Goal: Find specific page/section: Find specific page/section

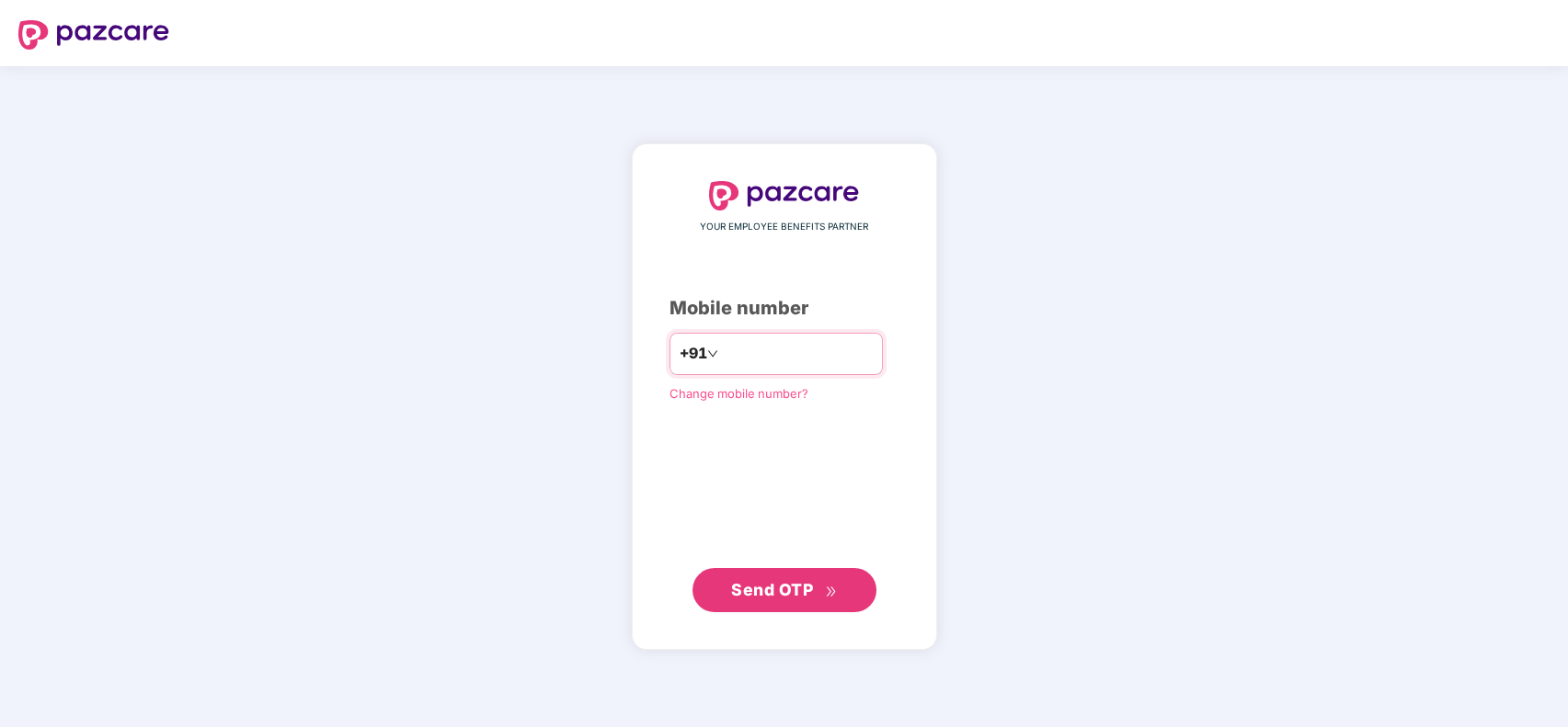
type input "**********"
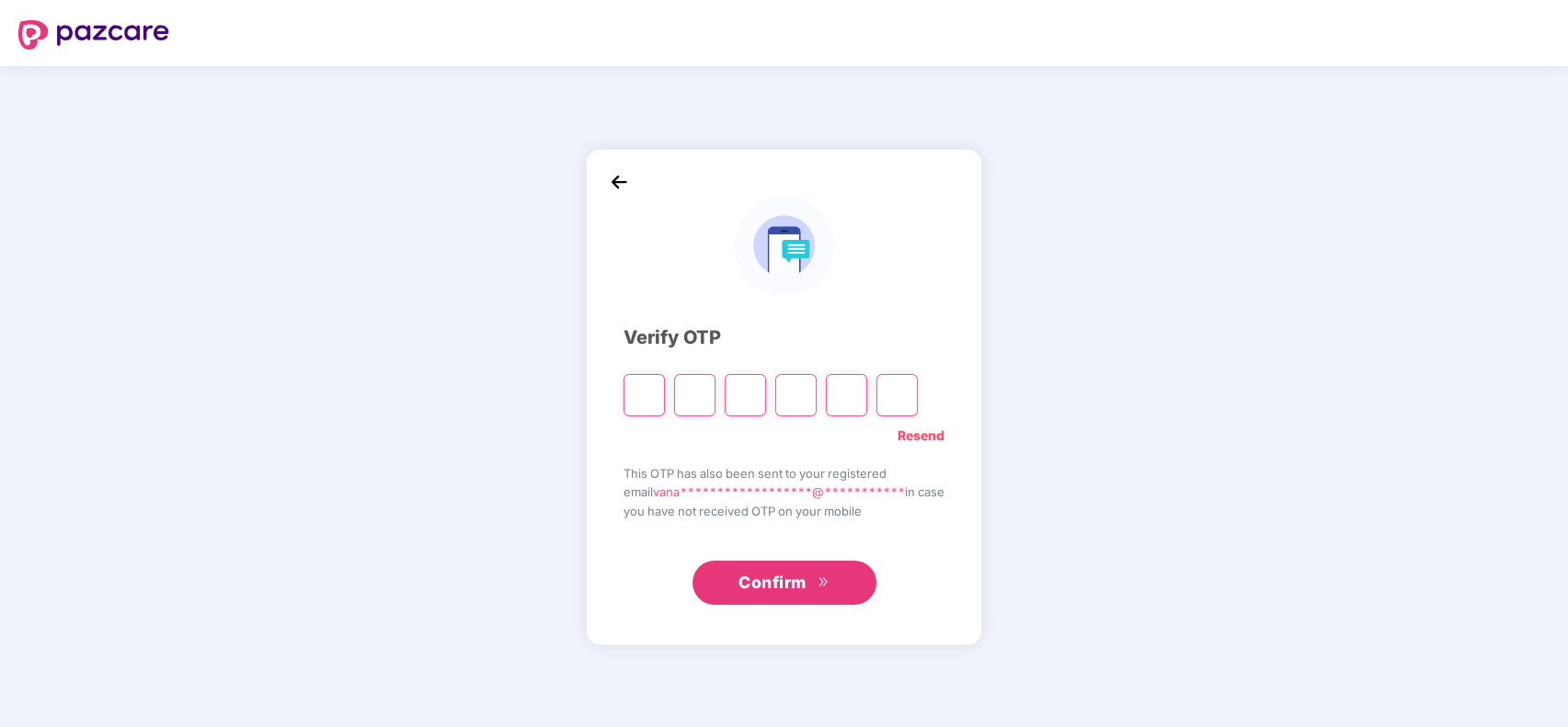
click at [736, 479] on span "This OTP has also been sent to your registered" at bounding box center [784, 473] width 321 height 19
click at [794, 560] on div "Confirm" at bounding box center [784, 576] width 321 height 57
click at [823, 589] on span "double-right" at bounding box center [823, 583] width 12 height 15
click at [642, 407] on input "Please enter verification code. Digit 1" at bounding box center [644, 394] width 41 height 42
type input "*"
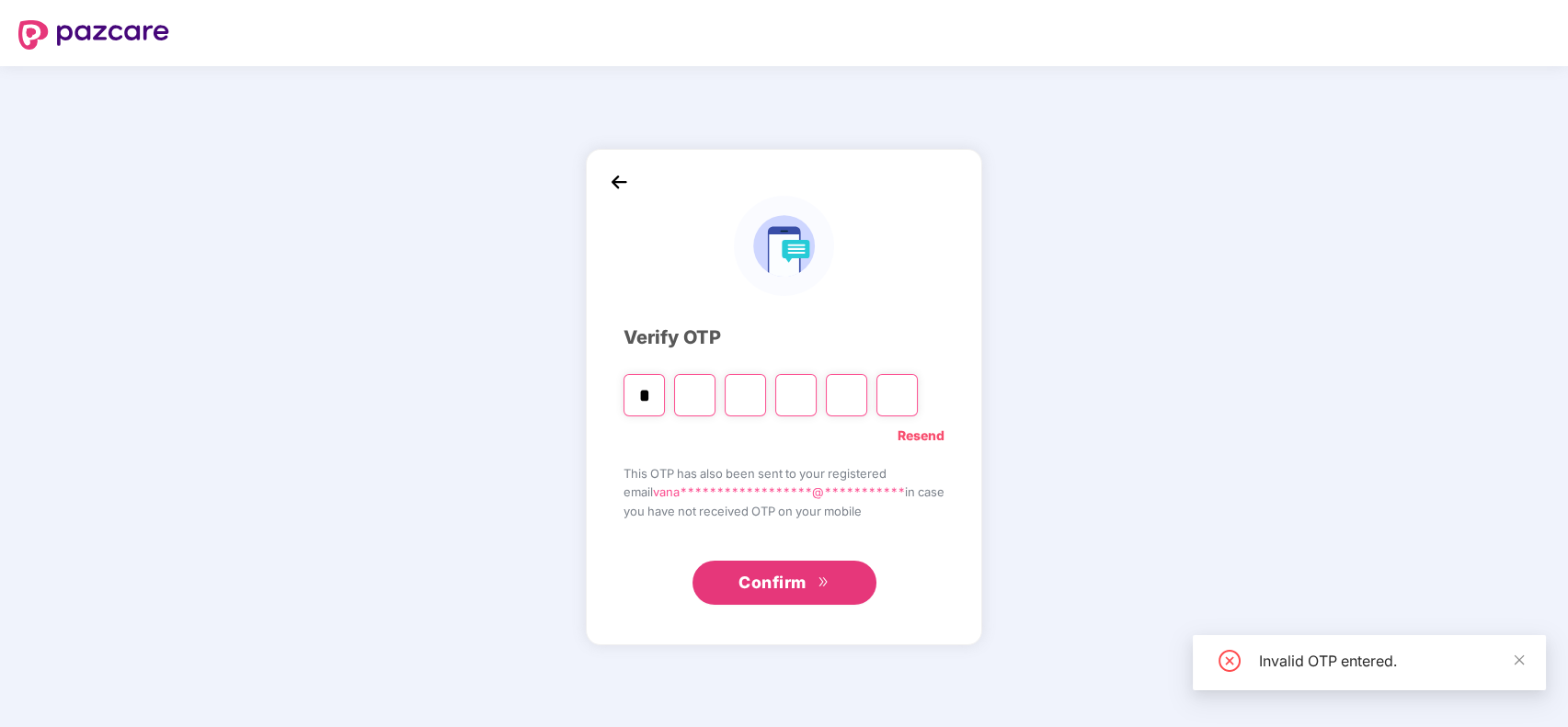
type input "*"
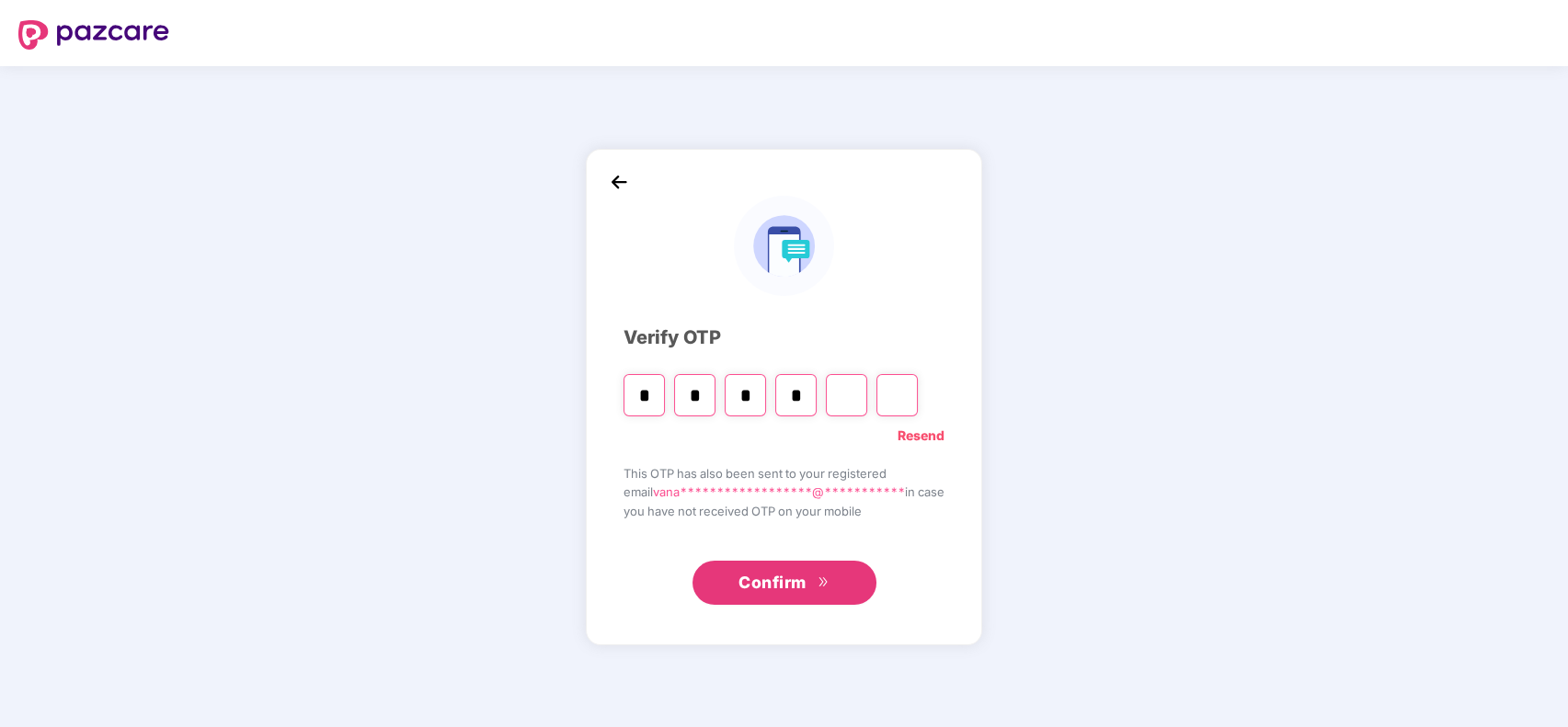
type input "*"
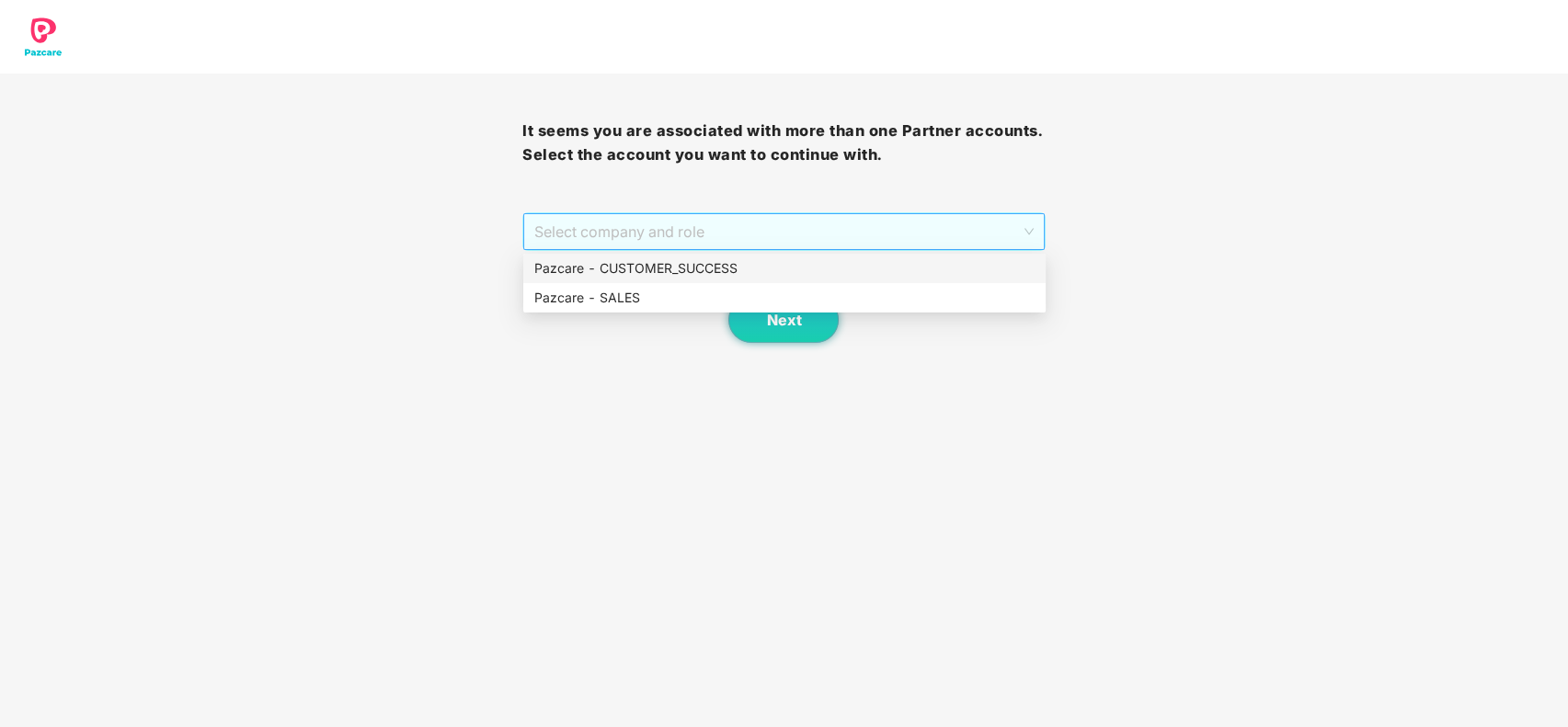
click at [1021, 226] on span "Select company and role" at bounding box center [783, 232] width 498 height 35
click at [982, 264] on div "Pazcare - CUSTOMER_SUCCESS" at bounding box center [784, 268] width 500 height 21
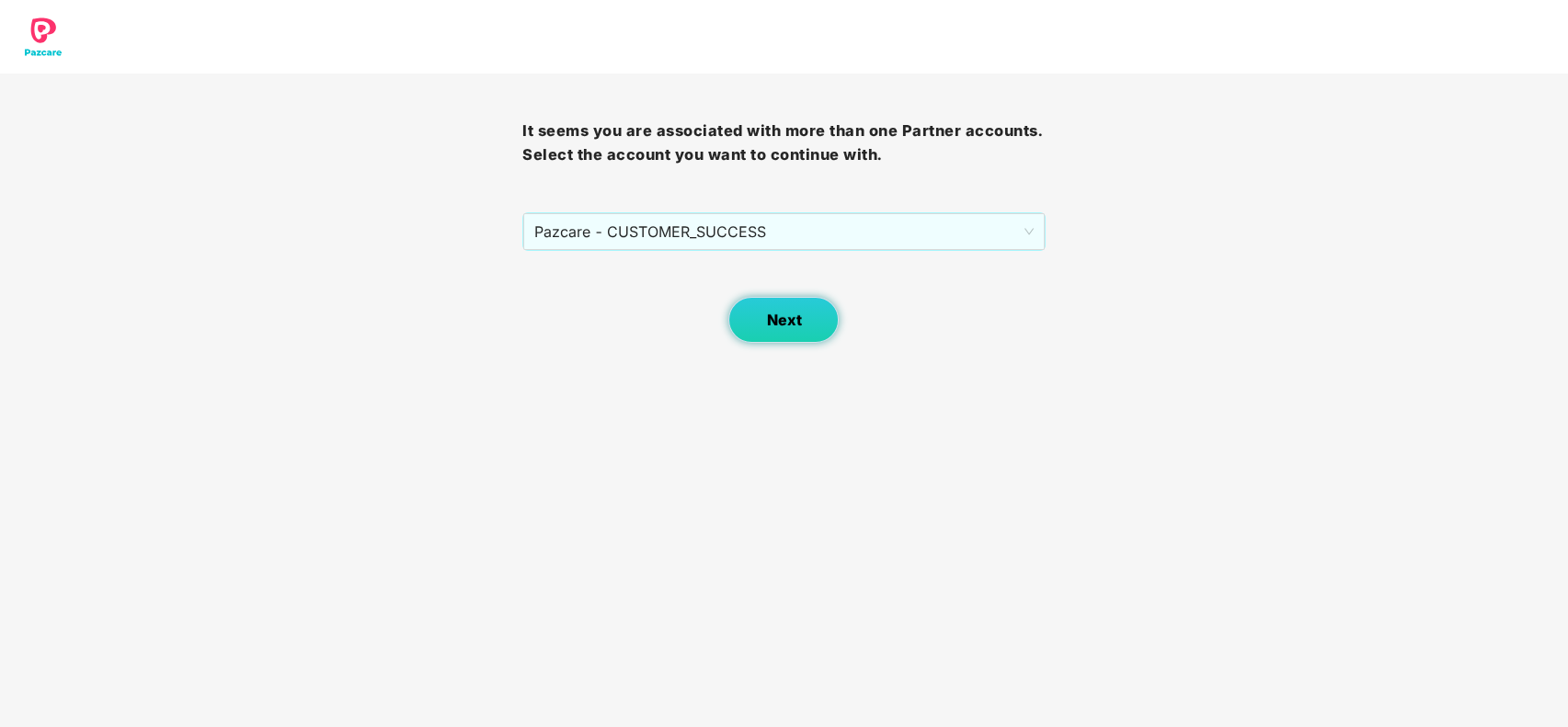
click at [754, 311] on button "Next" at bounding box center [783, 319] width 111 height 46
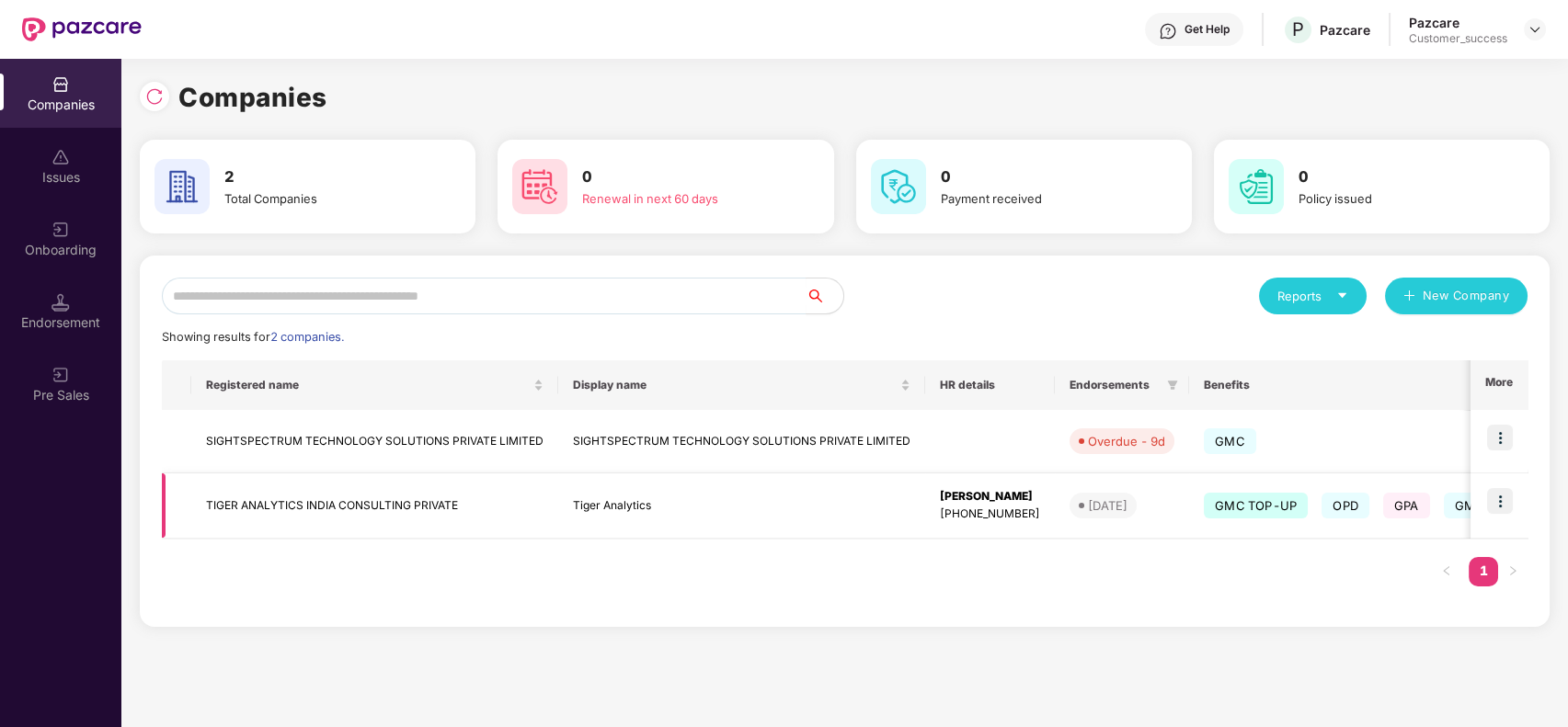
click at [1511, 504] on img at bounding box center [1499, 501] width 25 height 25
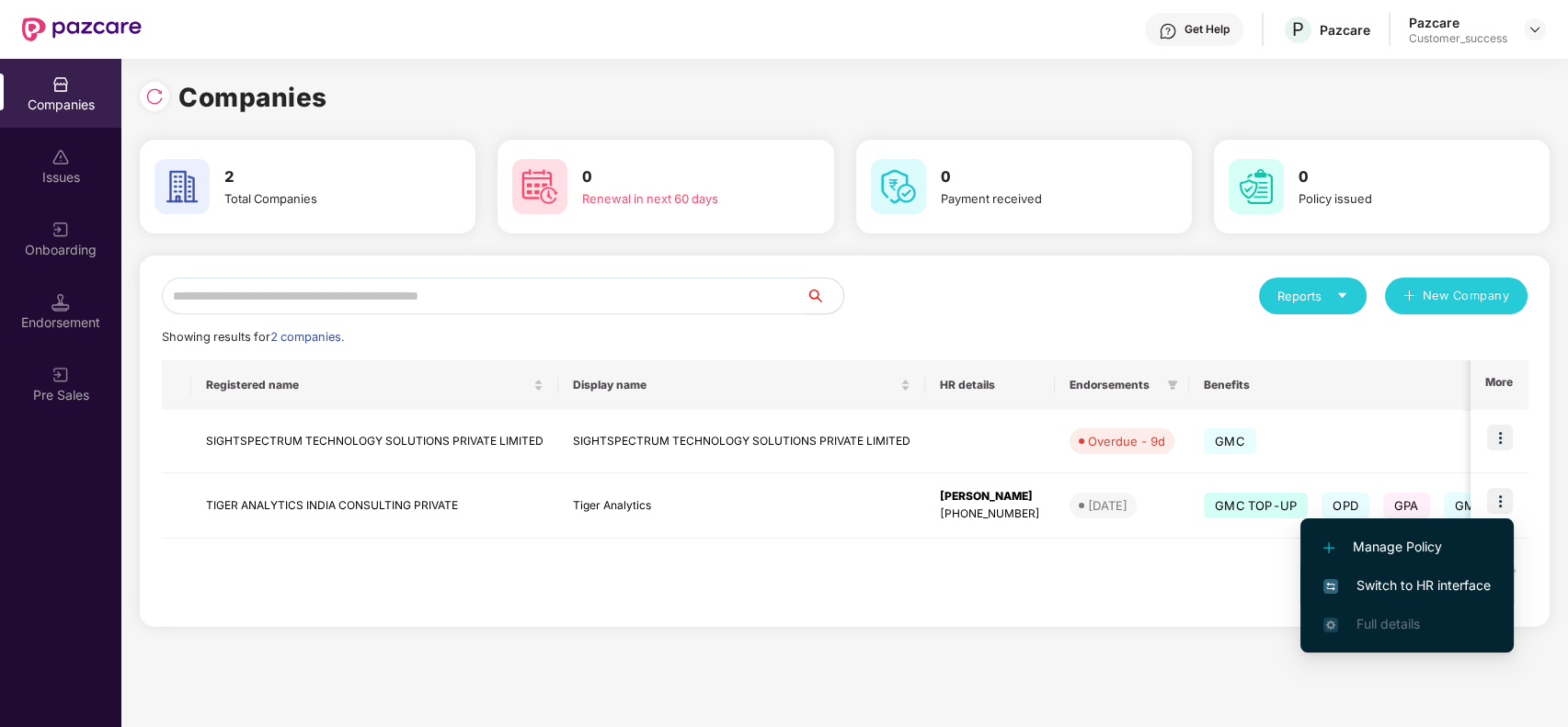
click at [1416, 577] on span "Switch to HR interface" at bounding box center [1407, 585] width 167 height 21
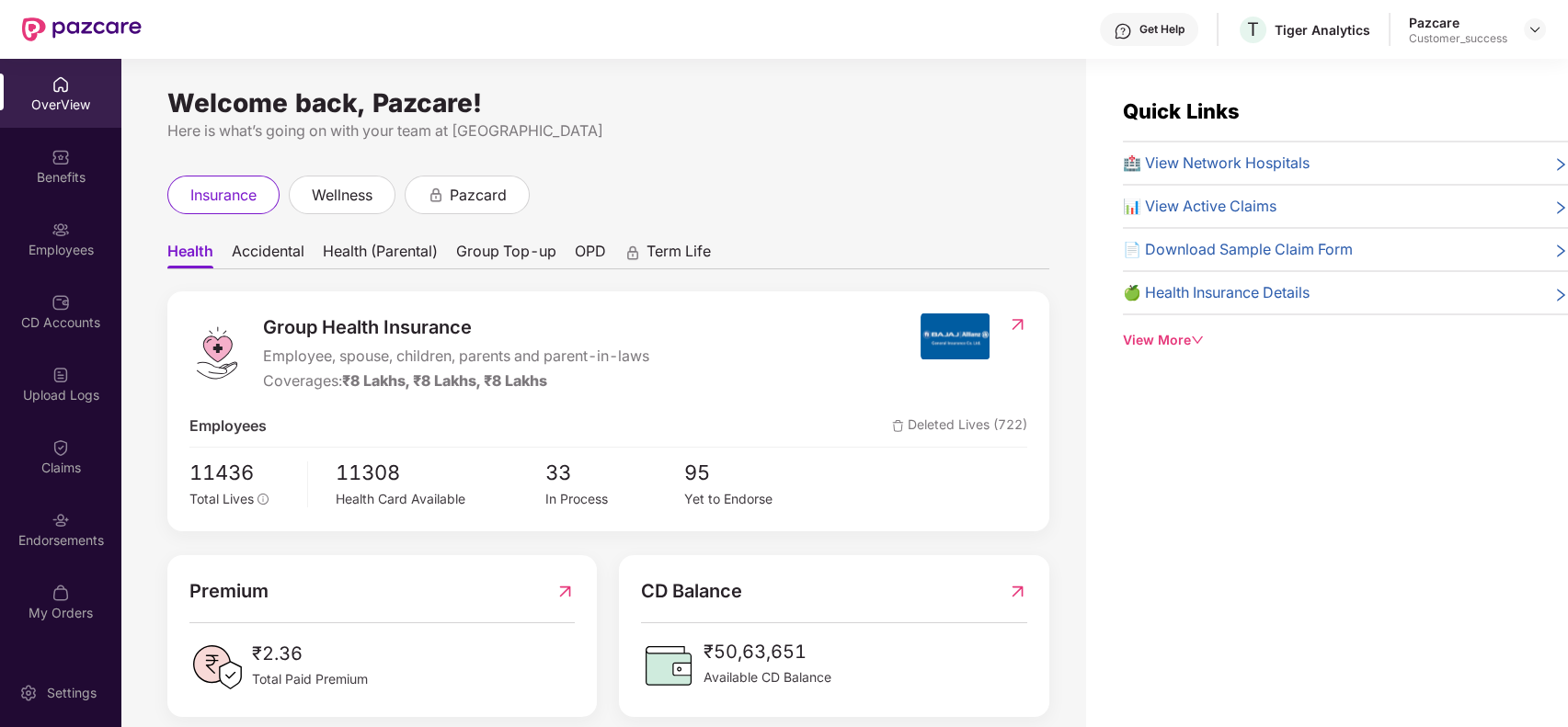
click at [67, 250] on div "Employees" at bounding box center [61, 250] width 121 height 19
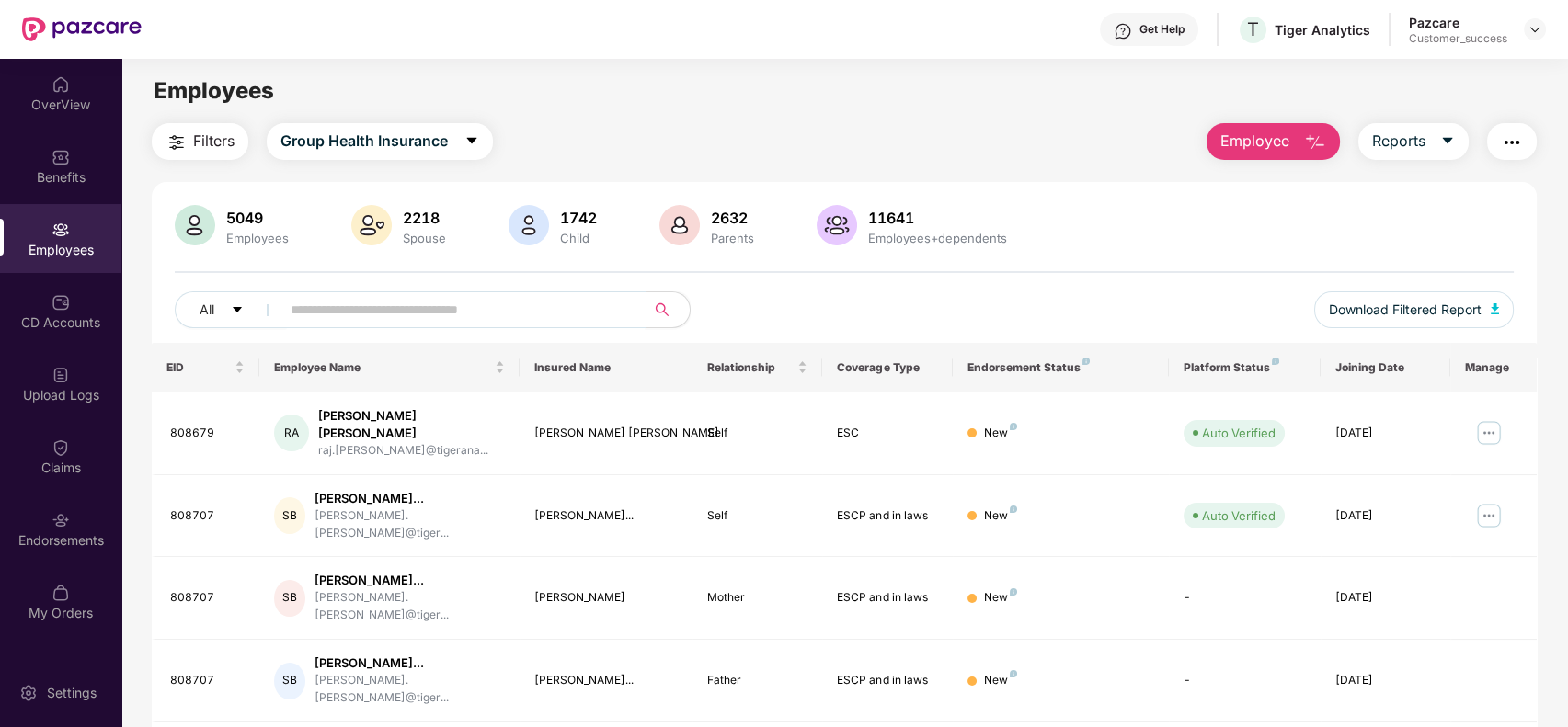
click at [359, 313] on input "text" at bounding box center [455, 310] width 330 height 27
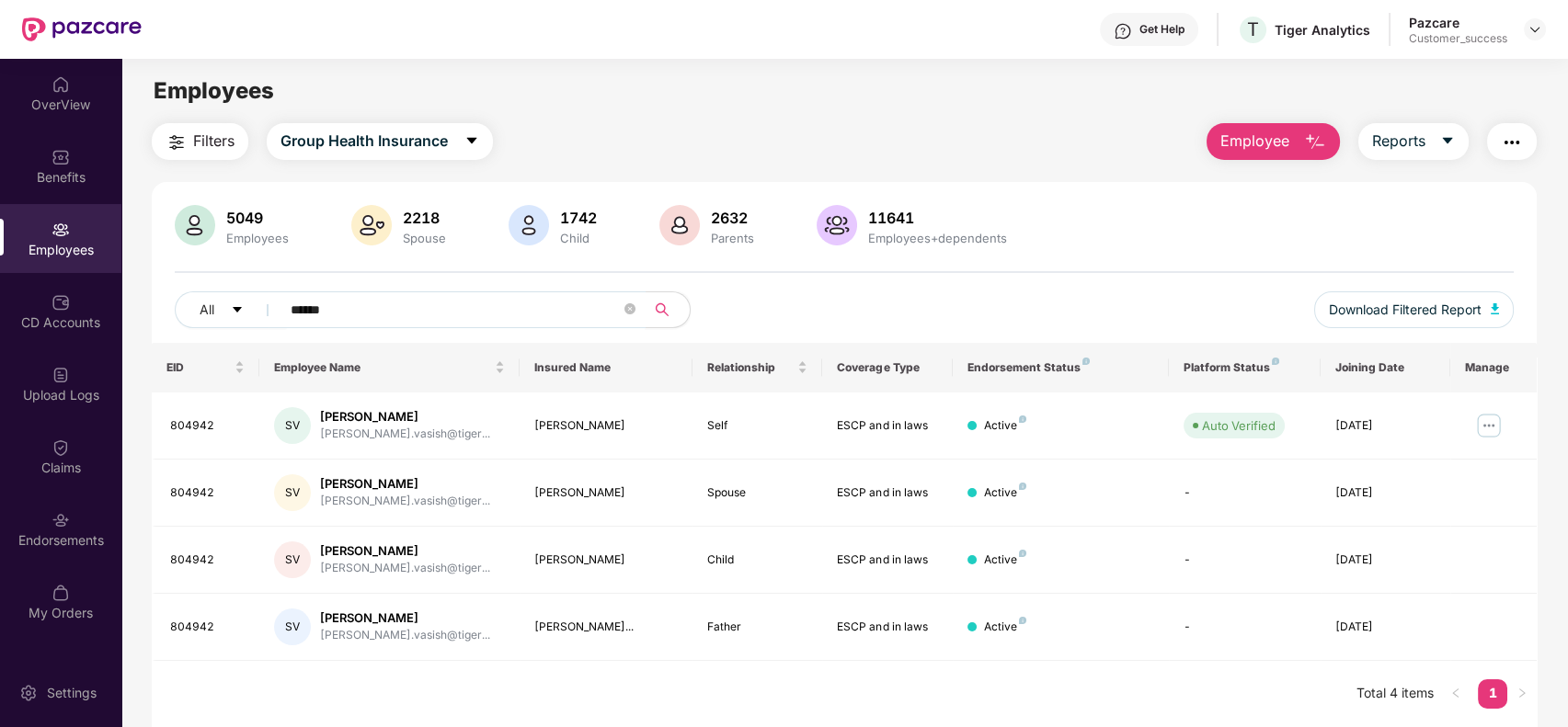
type input "******"
click at [1489, 428] on img at bounding box center [1489, 426] width 29 height 29
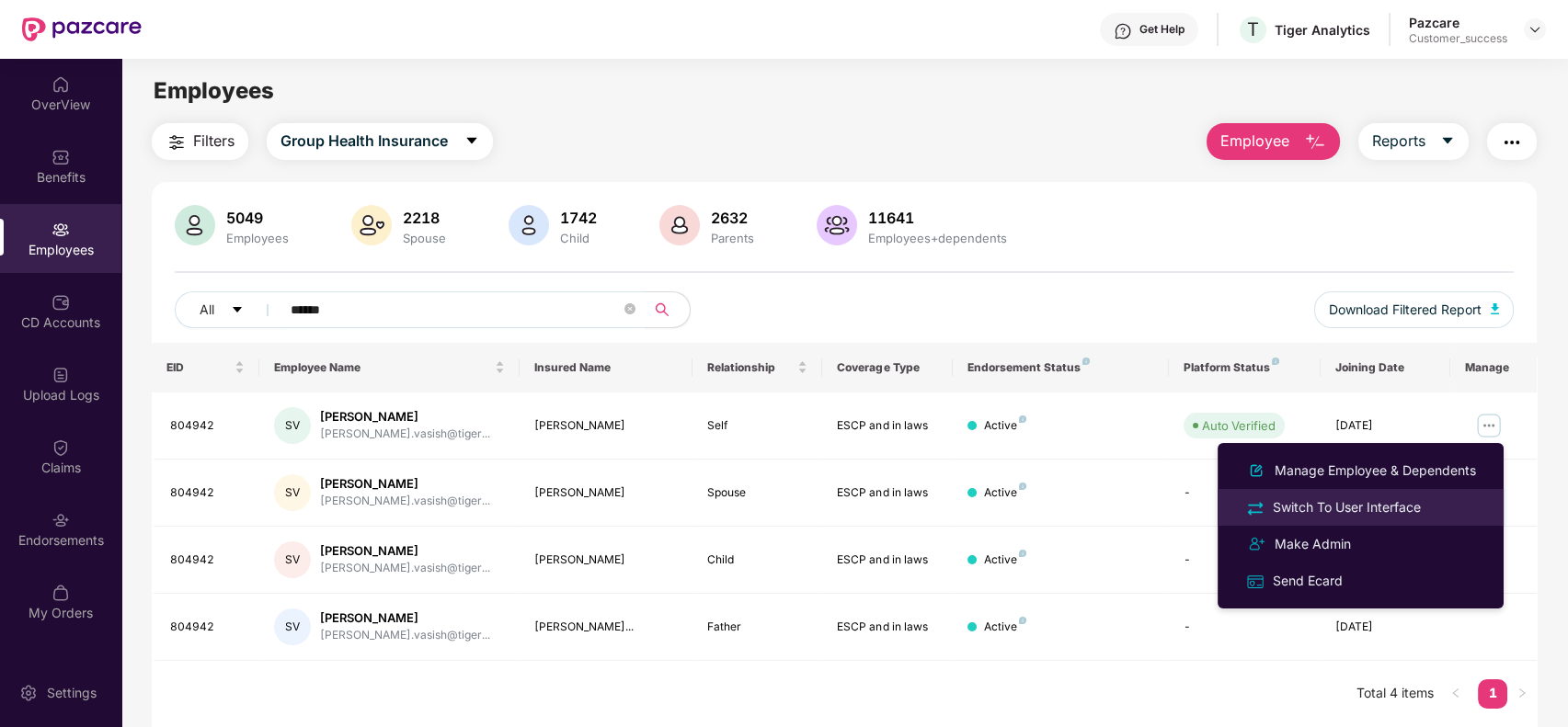
click at [1375, 499] on div "Switch To User Interface" at bounding box center [1347, 507] width 156 height 21
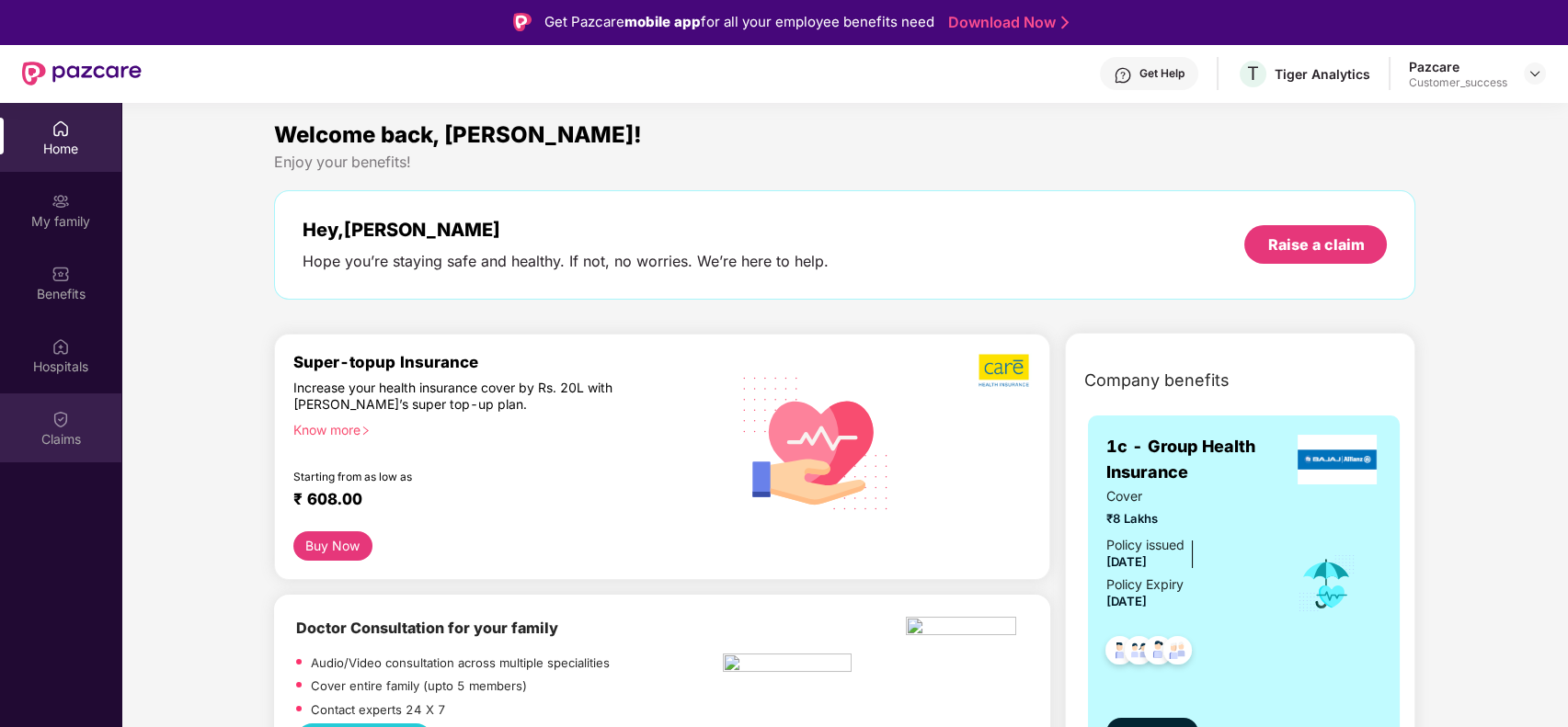
click at [75, 405] on div "Claims" at bounding box center [61, 428] width 121 height 68
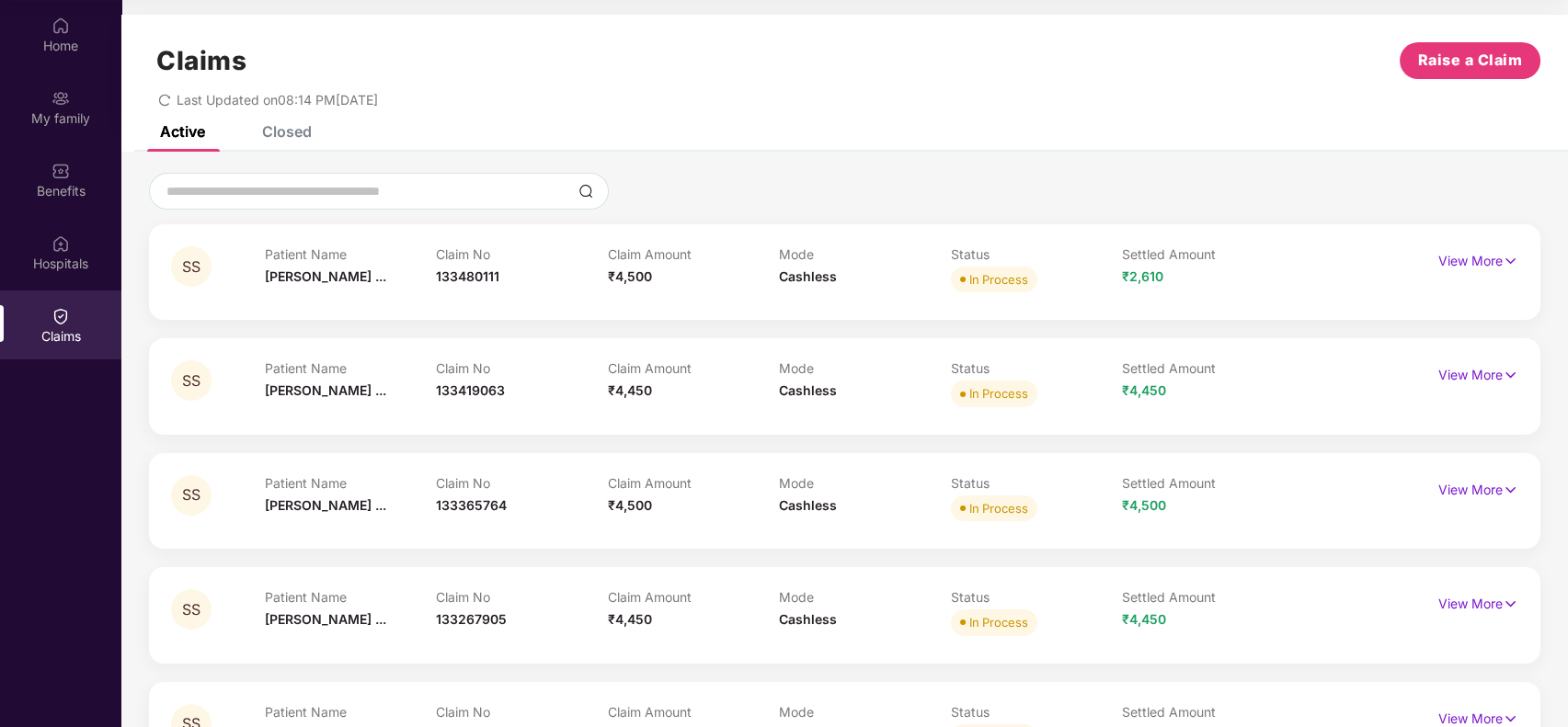
click at [291, 144] on div "Closed" at bounding box center [273, 131] width 77 height 40
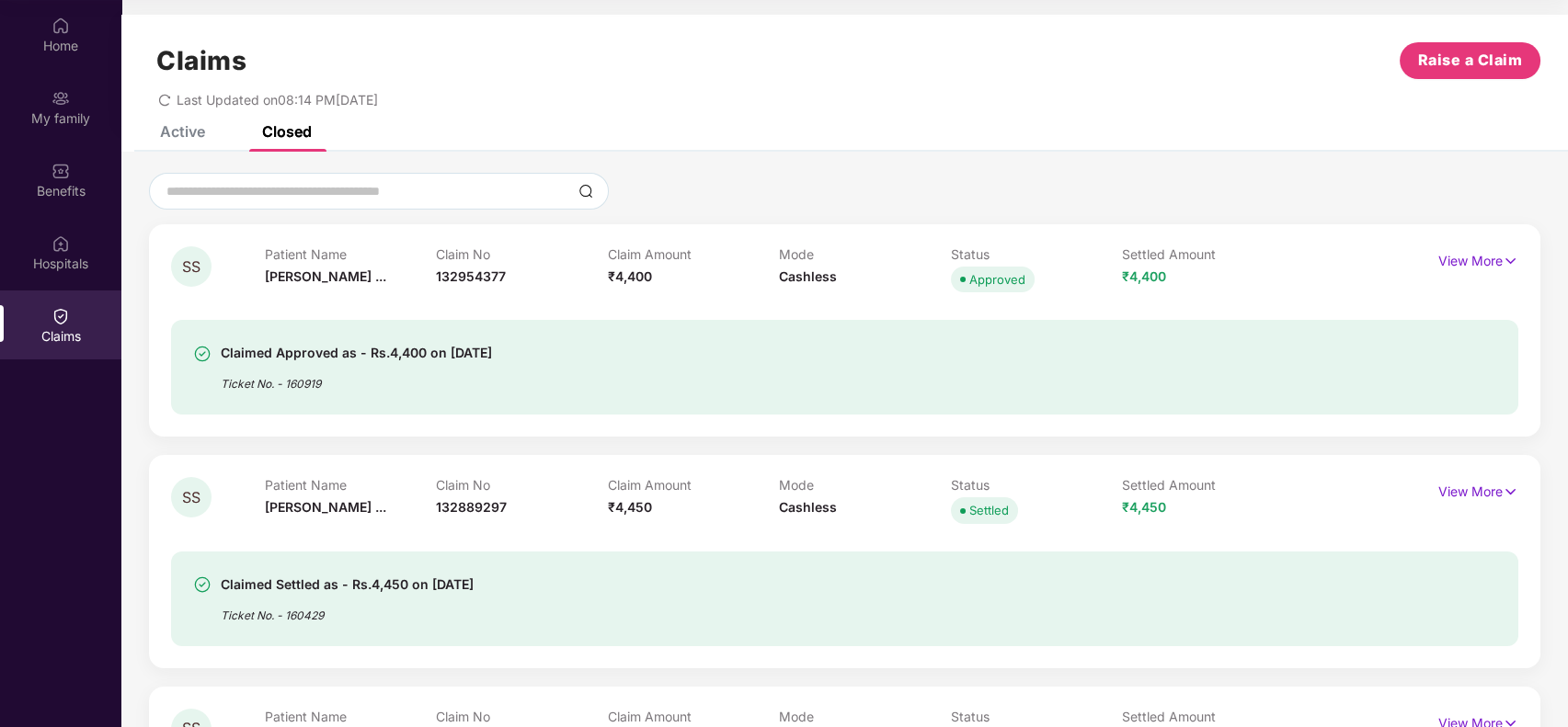
click at [218, 138] on div "Active Closed" at bounding box center [221, 131] width 179 height 40
click at [187, 135] on div "Active" at bounding box center [182, 131] width 45 height 19
